Goal: Information Seeking & Learning: Learn about a topic

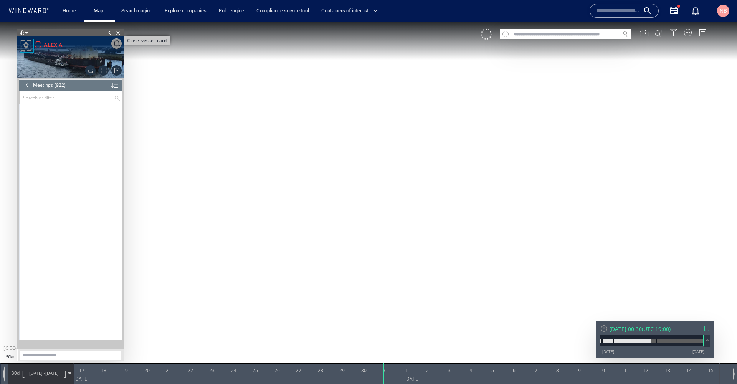
scroll to position [18946, 0]
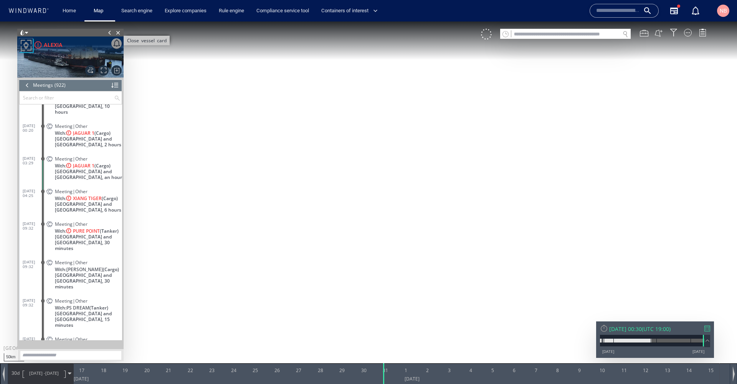
click at [119, 32] on span "Close vessel card" at bounding box center [118, 33] width 8 height 8
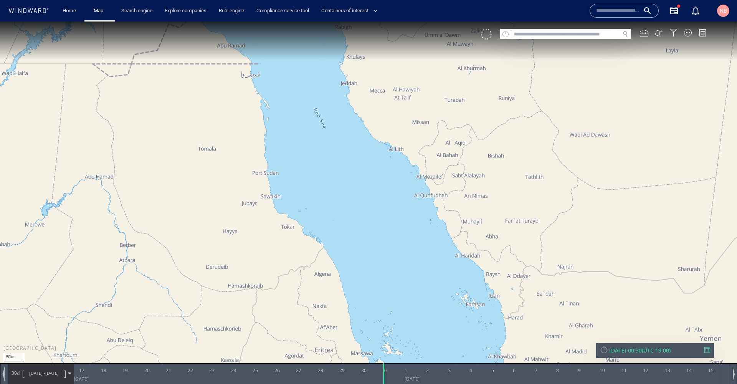
click at [530, 33] on input "text" at bounding box center [566, 34] width 109 height 10
paste input "*******"
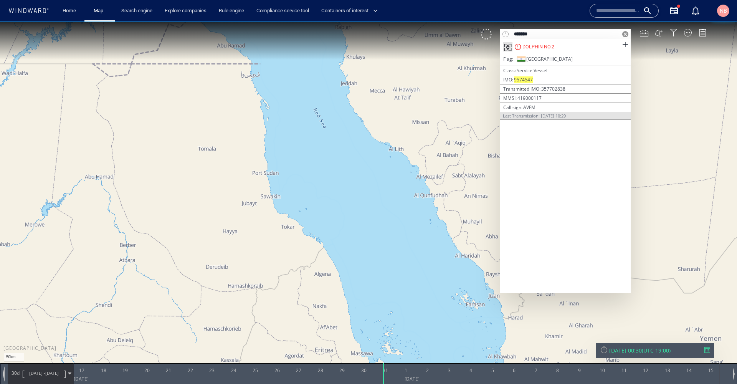
type input "*******"
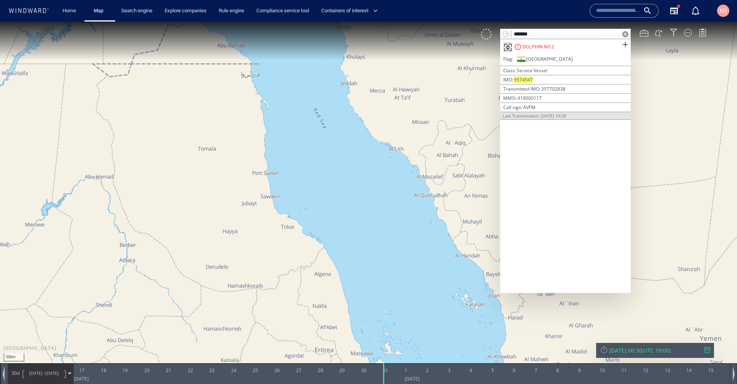
click at [624, 43] on span at bounding box center [626, 45] width 10 height 10
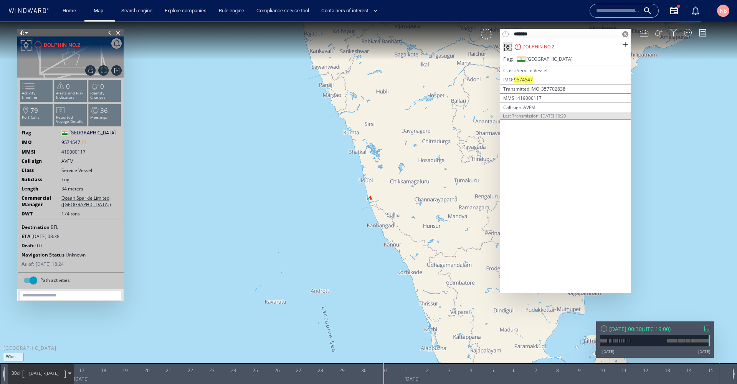
click at [625, 35] on span at bounding box center [626, 34] width 6 height 6
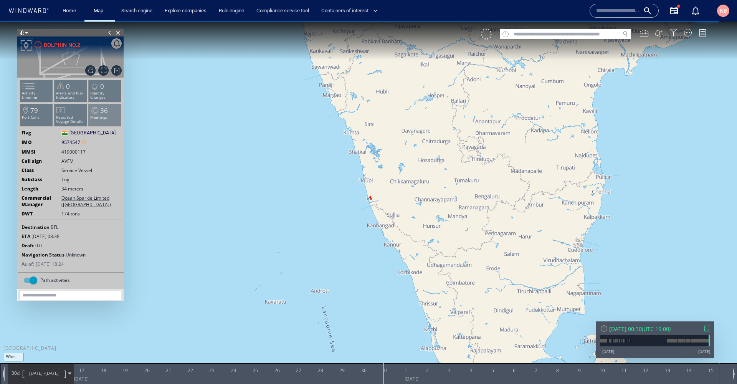
click at [104, 120] on li "36 Meetings" at bounding box center [105, 115] width 33 height 22
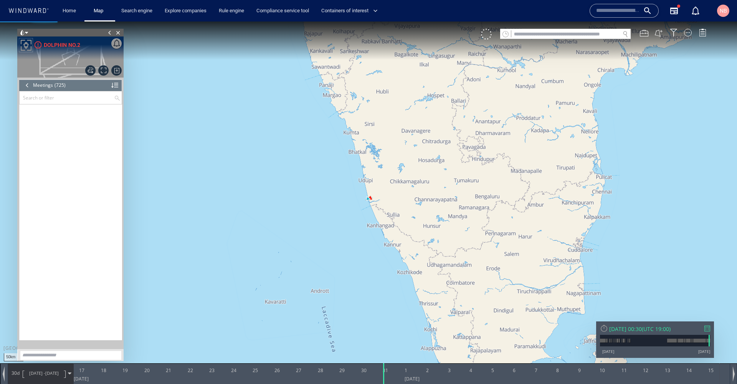
scroll to position [15078, 0]
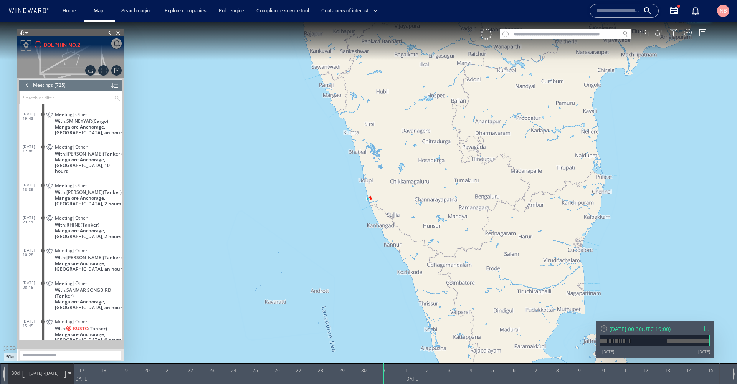
click at [711, 327] on div "[DATE] 00:30 ( UTC 19:00 ) [DATE] [DATE]" at bounding box center [655, 339] width 118 height 36
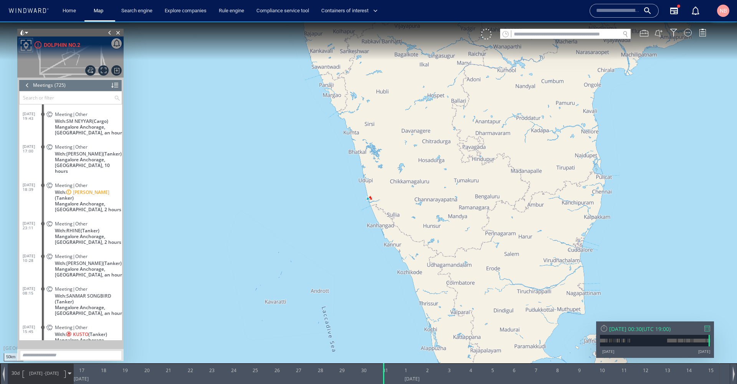
click at [709, 326] on div at bounding box center [708, 329] width 6 height 6
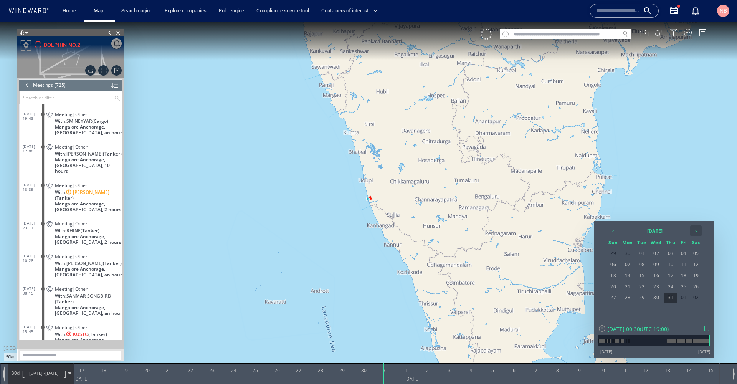
click at [698, 231] on th "›" at bounding box center [696, 230] width 12 height 11
click at [625, 262] on span "04" at bounding box center [628, 265] width 14 height 10
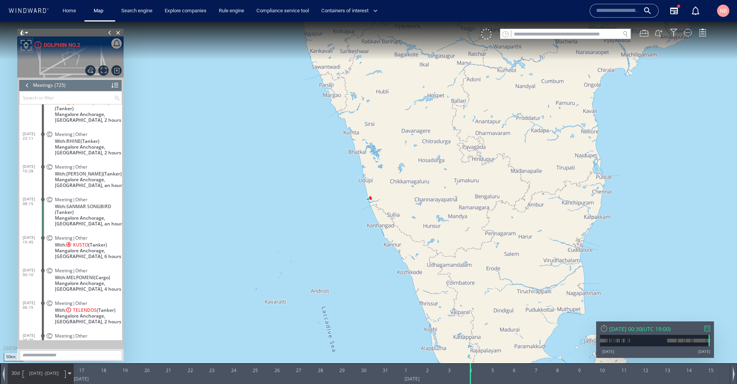
scroll to position [15168, 0]
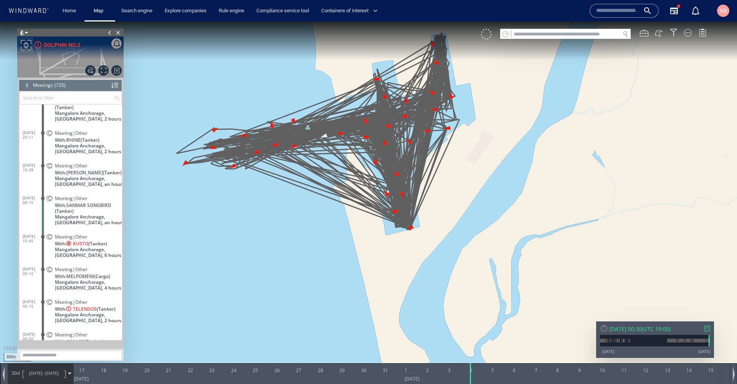
drag, startPoint x: 315, startPoint y: 194, endPoint x: 252, endPoint y: 232, distance: 73.8
click at [252, 232] on canvas "Map" at bounding box center [368, 199] width 737 height 355
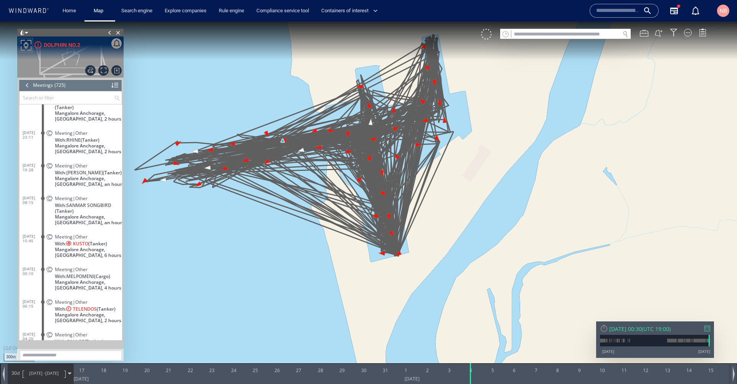
drag, startPoint x: 253, startPoint y: 231, endPoint x: 255, endPoint y: 267, distance: 35.8
click at [255, 267] on canvas "Map" at bounding box center [368, 199] width 737 height 355
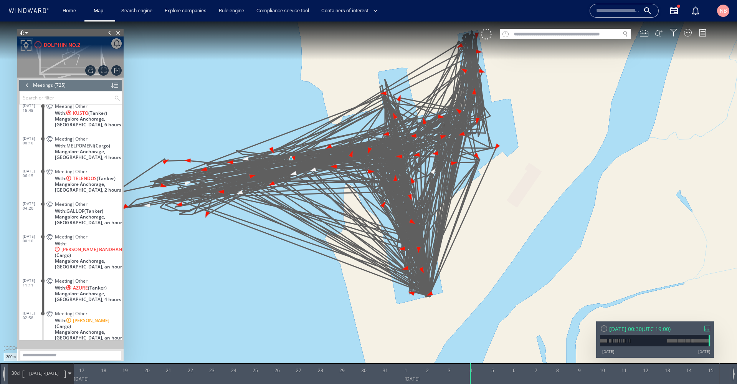
scroll to position [15298, 0]
